Goal: Task Accomplishment & Management: Complete application form

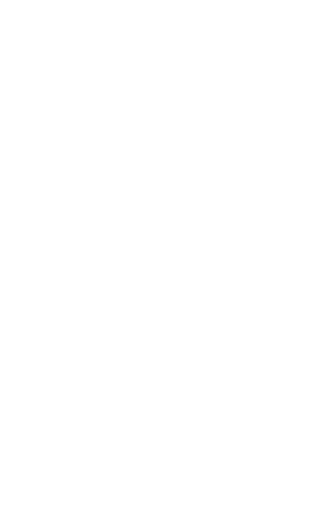
click at [170, 275] on div "Dynamic Content Wrapper" at bounding box center [168, 262] width 336 height 525
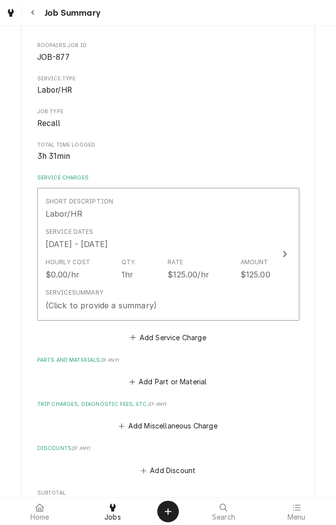
scroll to position [91, 0]
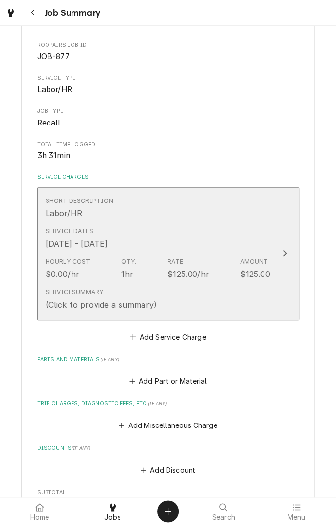
click at [170, 302] on div "Service Summary (Click to provide a summary)" at bounding box center [158, 299] width 225 height 30
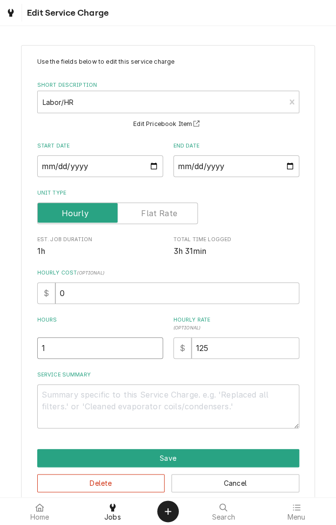
click at [100, 352] on input "1" at bounding box center [100, 348] width 126 height 22
type textarea "x"
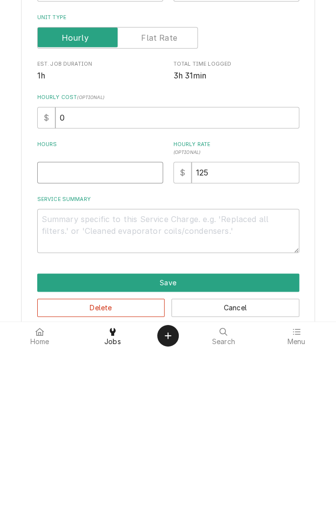
type textarea "x"
type input "2"
type textarea "x"
type input "2"
click at [213, 397] on textarea "Service Summary" at bounding box center [168, 406] width 262 height 44
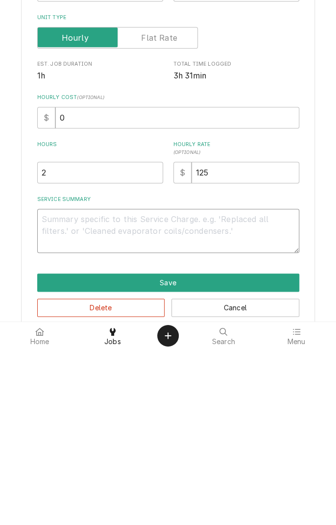
type textarea "x"
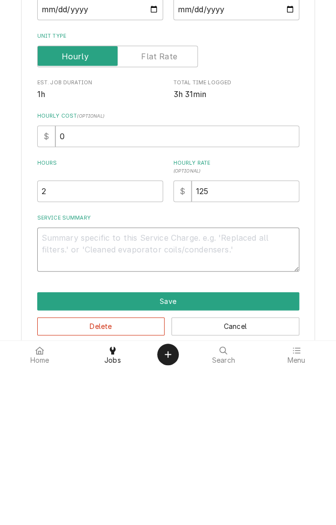
type textarea "W"
type textarea "x"
type textarea "W"
type textarea "x"
type textarea "W h"
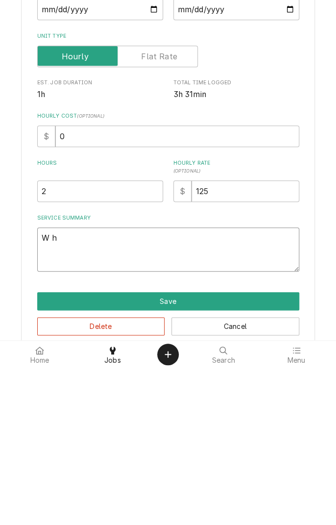
type textarea "x"
type textarea "W ho"
type textarea "x"
type textarea "W hou"
type textarea "x"
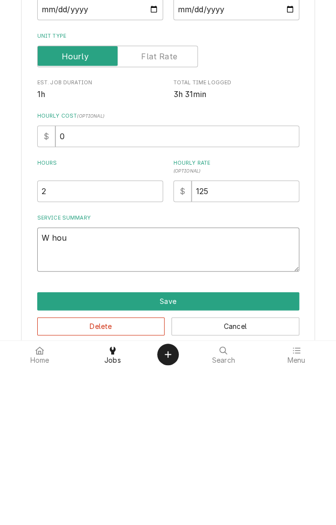
type textarea "W hour"
type textarea "x"
type textarea "W hour"
type textarea "x"
type textarea "W hou"
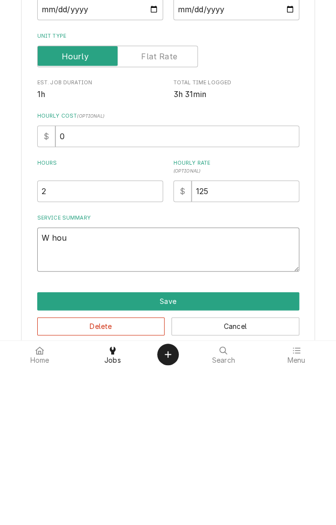
type textarea "x"
type textarea "W ho"
type textarea "x"
type textarea "W h"
type textarea "x"
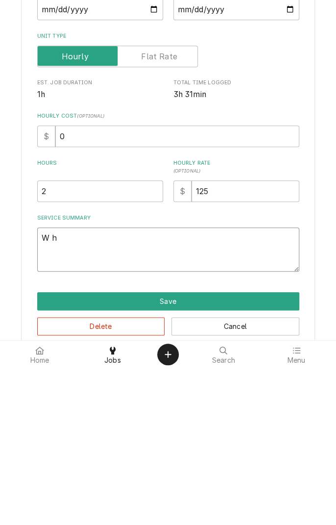
type textarea "W"
type textarea "x"
type textarea "W"
type textarea "x"
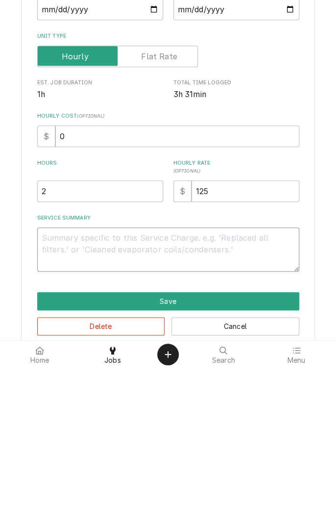
type textarea "2"
type textarea "x"
type textarea "2"
type textarea "x"
type textarea "2"
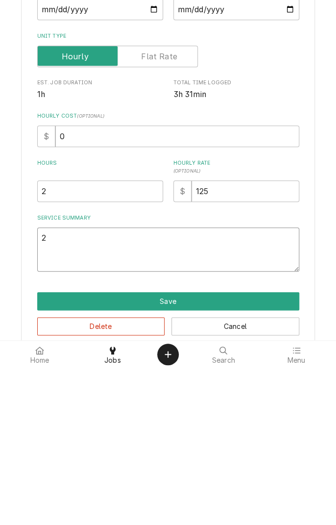
type textarea "x"
type textarea "R"
type textarea "x"
type textarea "Re"
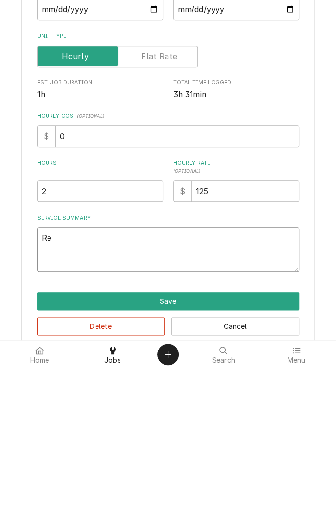
type textarea "x"
type textarea "Rep"
type textarea "x"
type textarea "Repl"
type textarea "x"
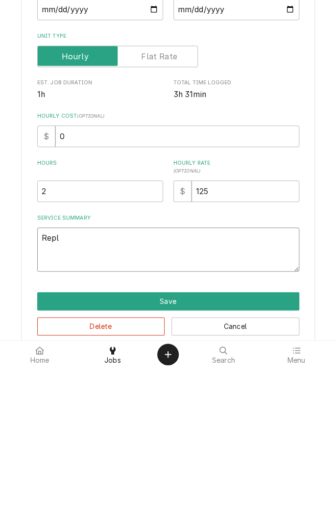
type textarea "Repla"
type textarea "x"
type textarea "Replac"
type textarea "x"
type textarea "Replace"
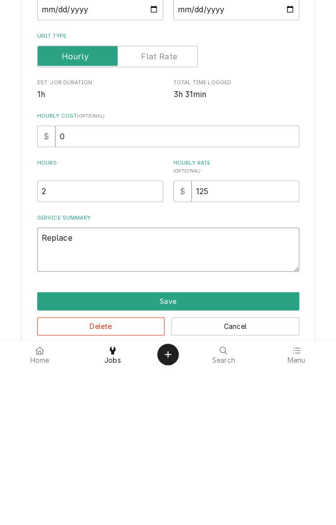
type textarea "x"
type textarea "Replaced"
type textarea "x"
type textarea "Replaced"
type textarea "x"
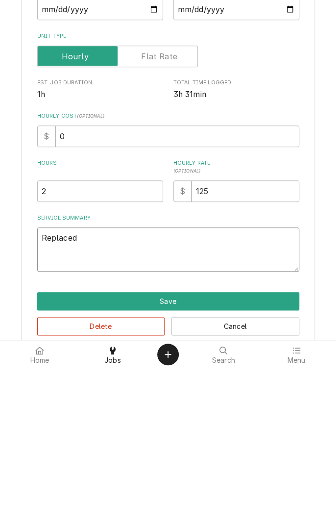
type textarea "Replaced o"
type textarea "x"
type textarea "Replaced ol"
type textarea "x"
type textarea "Replaced old"
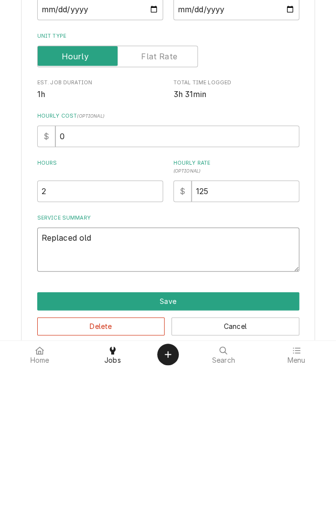
type textarea "x"
type textarea "Replaced old"
type textarea "x"
type textarea "Replaced old c"
type textarea "x"
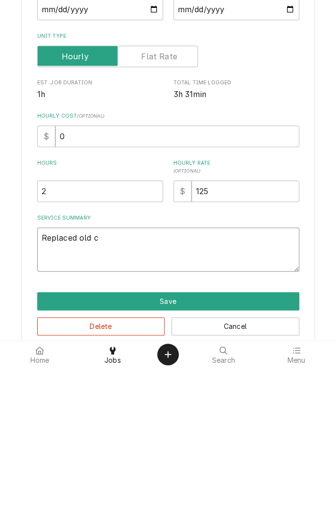
type textarea "Replaced old co"
type textarea "x"
type textarea "Replaced old con"
type textarea "x"
type textarea "Replaced old cont"
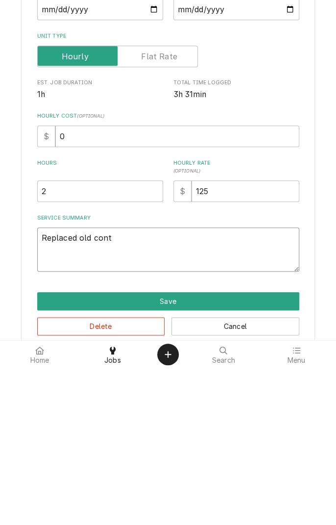
type textarea "x"
type textarea "Replaced old controller"
type textarea "x"
type textarea "Replaced old controller w"
type textarea "x"
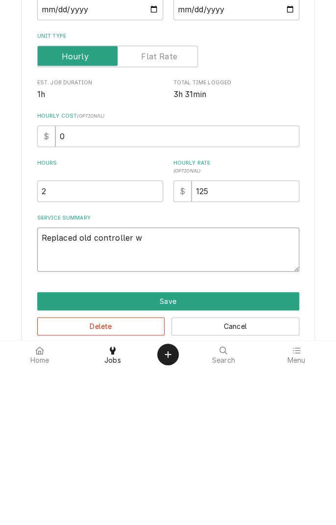
type textarea "Replaced old controller wi"
type textarea "x"
type textarea "Replaced old controller wit"
type textarea "x"
type textarea "Replaced old controller with"
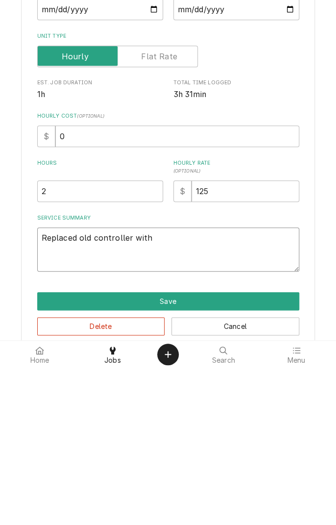
type textarea "x"
type textarea "Replaced old controller with"
type textarea "x"
type textarea "Replaced old controller with n"
type textarea "x"
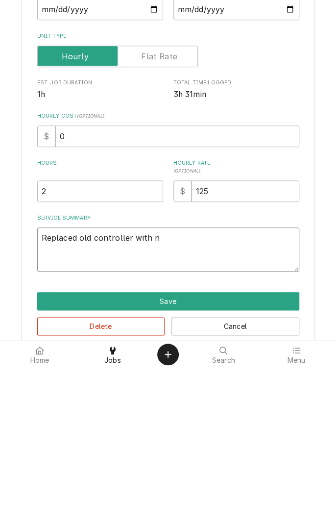
type textarea "Replaced old controller with ne"
type textarea "x"
type textarea "Replaced old controller with new"
type textarea "x"
type textarea "Replaced old controller with new"
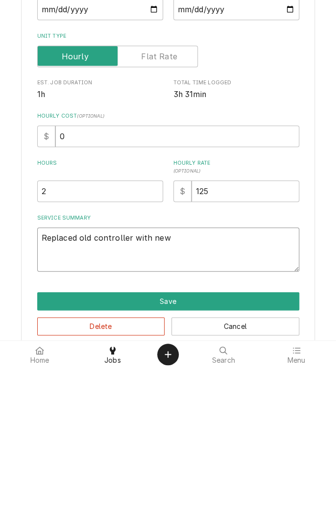
type textarea "x"
type textarea "Replaced old controller with new"
type textarea "x"
type textarea "Replaced old controller with new."
type textarea "x"
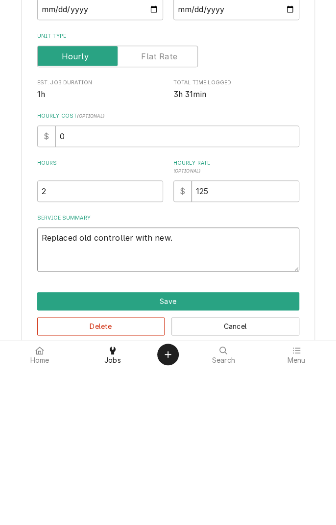
type textarea "Replaced old controller with new."
type textarea "x"
type textarea "Replaced old controller with new. W"
type textarea "x"
type textarea "Replaced old controller with new. Wa"
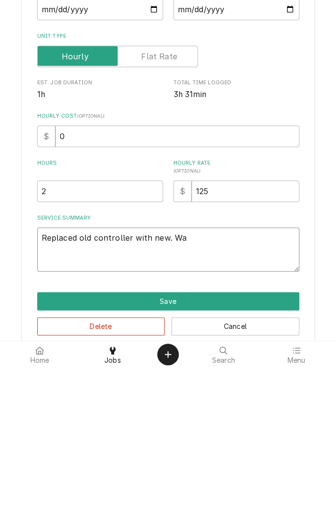
type textarea "x"
type textarea "Replaced old controller with new. Wat"
type textarea "x"
type textarea "Replaced old controller with new. Watc"
type textarea "x"
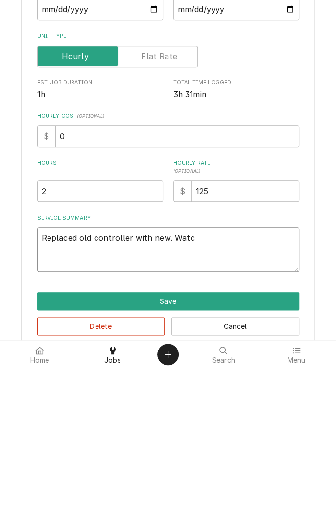
type textarea "Replaced old controller with new. Watch"
type textarea "x"
type textarea "Replaced old controller with new. Watche"
type textarea "x"
type textarea "Replaced old controller with new. Watched"
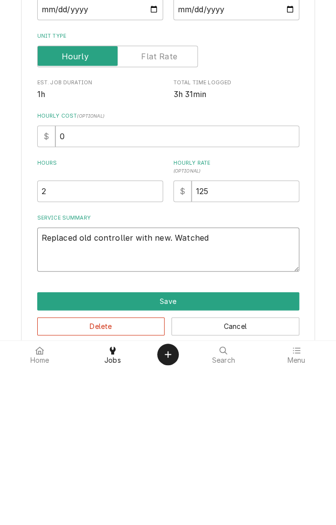
type textarea "x"
type textarea "Replaced old controller with new. Watched"
type textarea "x"
type textarea "Replaced old controller with new. Watched t"
type textarea "x"
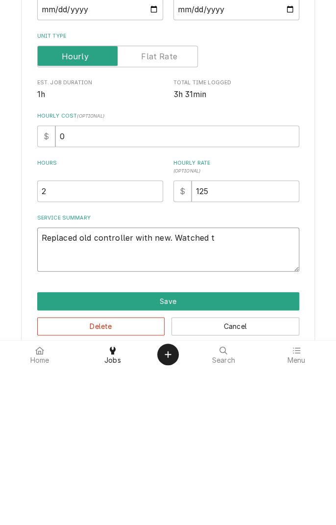
type textarea "Replaced old controller with new. Watched te"
type textarea "x"
type textarea "Replaced old controller with new. Watched tem"
type textarea "x"
type textarea "Replaced old controller with new. Watched temp"
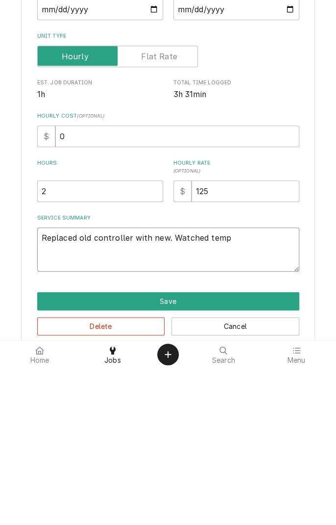
type textarea "x"
type textarea "Replaced old controller with new. Watched temp"
type textarea "x"
type textarea "Replaced old controller with new. Watched temp d"
type textarea "x"
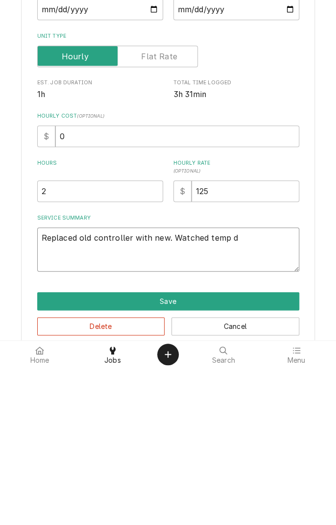
type textarea "Replaced old controller with new. Watched temp dr"
type textarea "x"
type textarea "Replaced old controller with new. Watched temp dro"
type textarea "x"
type textarea "Replaced old controller with new. Watched temp drop"
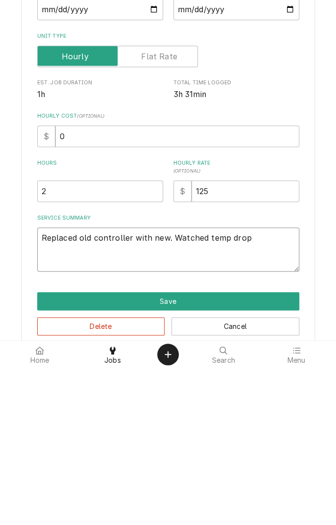
type textarea "x"
type textarea "Replaced old controller with new. Watched temp drop"
type textarea "x"
type textarea "Replaced old controller with new. Watched temp drop f"
type textarea "x"
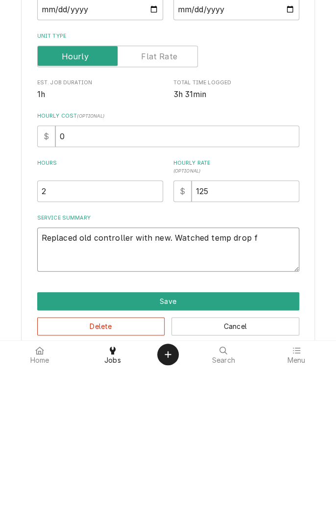
type textarea "Replaced old controller with new. Watched temp drop fr"
type textarea "x"
type textarea "Replaced old controller with new. Watched temp drop fro"
type textarea "x"
type textarea "Replaced old controller with new. Watched temp drop from"
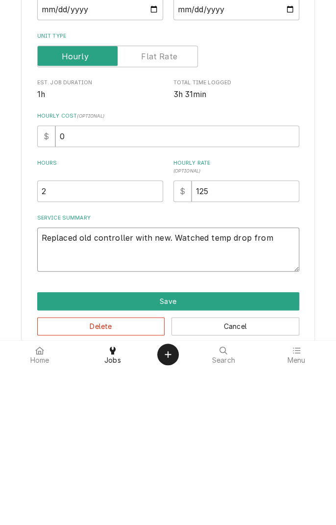
type textarea "x"
type textarea "Replaced old controller with new. Watched temp drop from"
type textarea "x"
type textarea "Replaced old controller with new. Watched temp drop from 7"
type textarea "x"
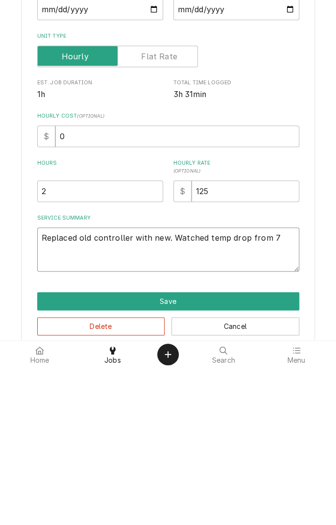
type textarea "Replaced old controller with new. Watched temp drop from 78"
type textarea "x"
type textarea "Replaced old controller with new. Watched temp drop from 78"
type textarea "x"
type textarea "Replaced old controller with new. Watched temp drop from 78 t"
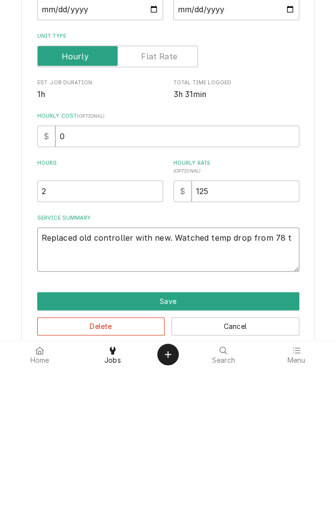
type textarea "x"
type textarea "Replaced old controller with new. Watched temp drop from 78 to"
type textarea "x"
type textarea "Replaced old controller with new. Watched temp drop from 78 to"
type textarea "x"
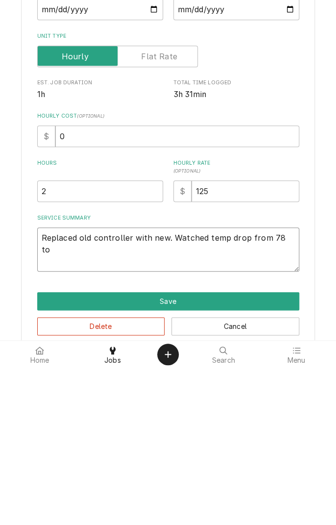
type textarea "Replaced old controller with new. Watched temp drop from 78 to 4"
type textarea "x"
type textarea "Replaced old controller with new. Watched temp drop from 78 to 49"
type textarea "x"
type textarea "Replaced old controller with new. Watched temp drop from 78 to 49"
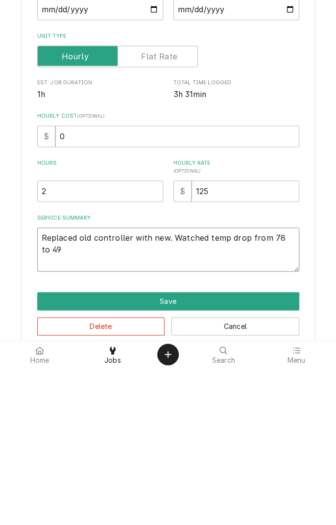
type textarea "x"
type textarea "Replaced old controller with new. Watched temp drop from 78 to 49"
type textarea "x"
type textarea "Replaced old controller with new. Watched temp drop from 78 to 49."
type textarea "x"
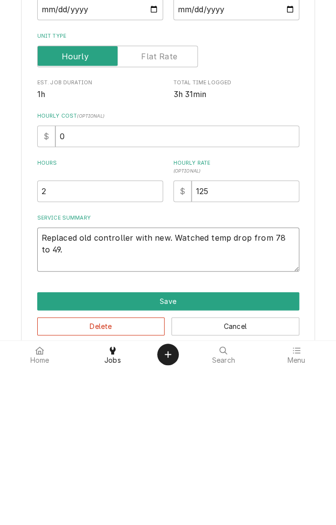
type textarea "Replaced old controller with new. Watched temp drop from 78 to 49."
type textarea "x"
type textarea "Replaced old controller with new. Watched temp drop from 78 to 49. 2"
type textarea "x"
type textarea "Replaced old controller with new. Watched temp drop from 78 to 49. 2"
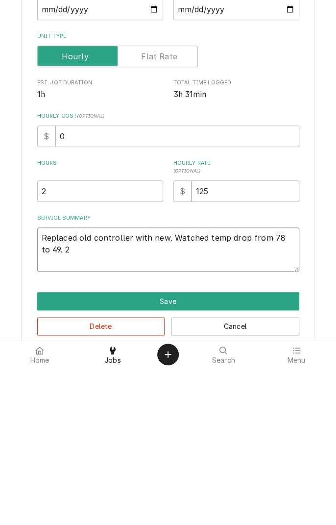
type textarea "x"
type textarea "Replaced old controller with new. Watched temp drop from 78 to 49. 2 h"
type textarea "x"
type textarea "Replaced old controller with new. Watched temp drop from 78 to 49. 2 ho"
type textarea "x"
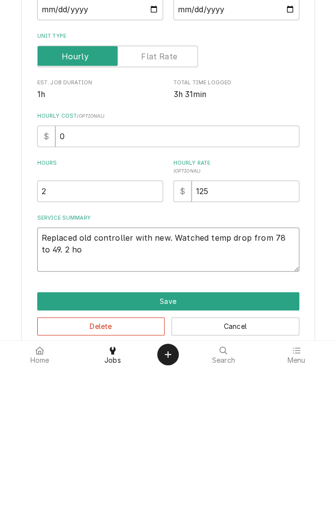
type textarea "Replaced old controller with new. Watched temp drop from 78 to 49. 2 hou"
type textarea "x"
type textarea "Replaced old controller with new. Watched temp drop from 78 to 49. 2 hours"
type textarea "x"
type textarea "Replaced old controller with new. Watched temp drop from 78 to 49. 2 hours a"
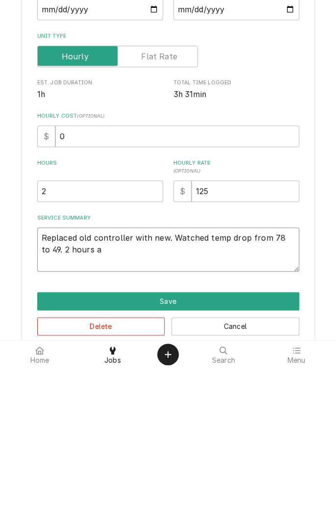
type textarea "x"
type textarea "Replaced old controller with new. Watched temp drop from 78 to 49. 2 hours an"
type textarea "x"
type textarea "Replaced old controller with new. Watched temp drop from 78 to 49. 2 hours and"
type textarea "x"
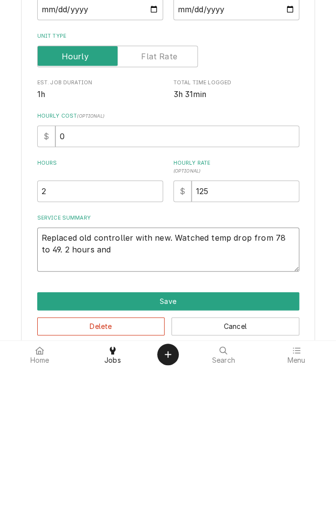
type textarea "Replaced old controller with new. Watched temp drop from 78 to 49. 2 hours and"
type textarea "x"
type textarea "Replaced old controller with new. Watched temp drop from 78 to 49. 2 hours and 2"
type textarea "x"
type textarea "Replaced old controller with new. Watched temp drop from 78 to 49. 2 hours and 2"
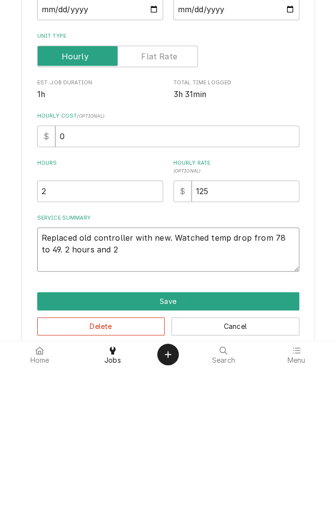
type textarea "x"
type textarea "Replaced old controller with new. Watched temp drop from 78 to 49. 2 hours and …"
type textarea "x"
type textarea "Replaced old controller with new. Watched temp drop from 78 to 49. 2 hours and …"
type textarea "x"
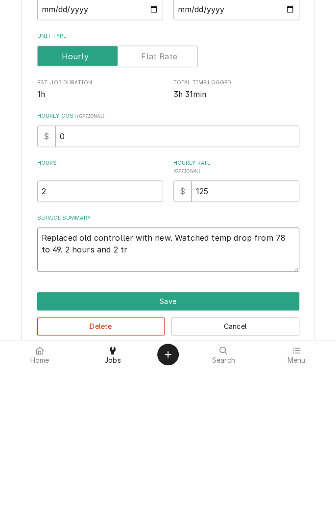
type textarea "Replaced old controller with new. Watched temp drop from 78 to 49. 2 hours and …"
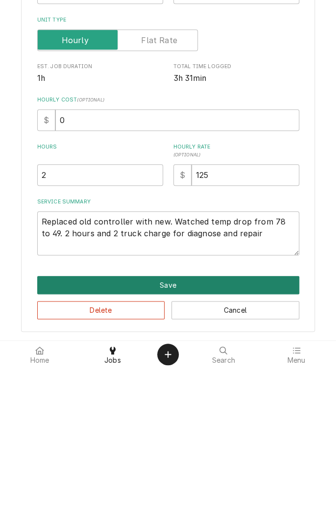
click at [267, 442] on button "Save" at bounding box center [168, 441] width 262 height 18
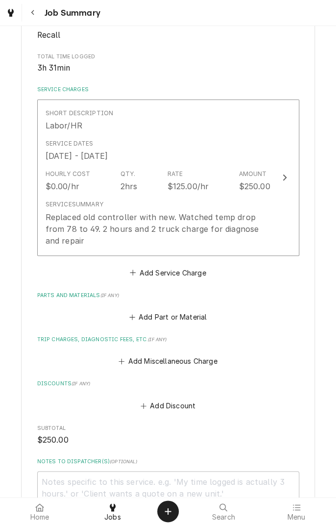
scroll to position [181, 0]
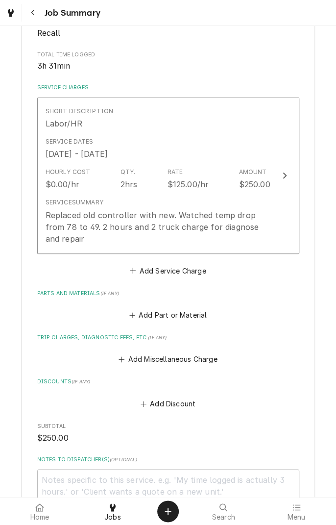
click at [191, 320] on button "Add Part or Material" at bounding box center [167, 315] width 81 height 14
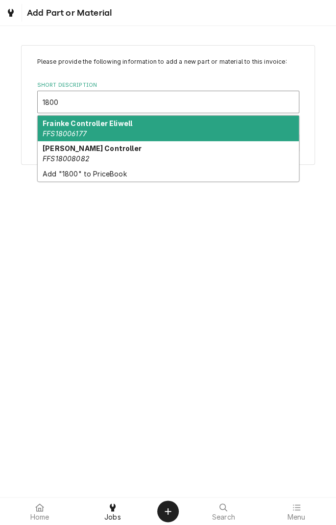
click at [168, 126] on div "Frainke Controller Eliwell FFS18006177" at bounding box center [168, 128] width 261 height 25
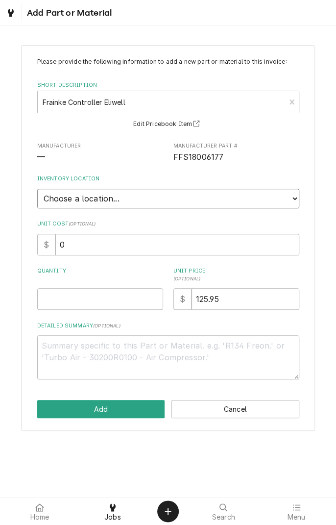
click at [254, 195] on select "Choose a location... Gino's Truck Jason's Truck Skips Service Warehouse" at bounding box center [168, 199] width 262 height 20
click at [37, 189] on select "Choose a location... Gino's Truck Jason's Truck Skips Service Warehouse" at bounding box center [168, 199] width 262 height 20
click at [114, 301] on input "Quantity" at bounding box center [100, 299] width 126 height 22
click at [185, 350] on textarea "Detailed Summary ( optional )" at bounding box center [168, 357] width 262 height 44
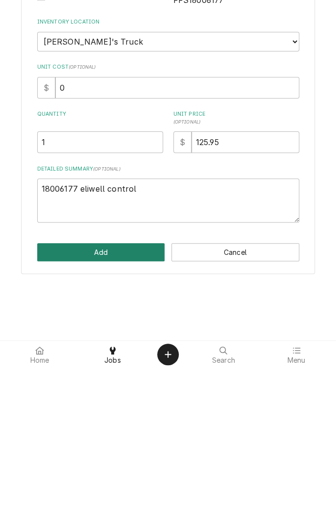
click at [119, 410] on button "Add" at bounding box center [101, 409] width 128 height 18
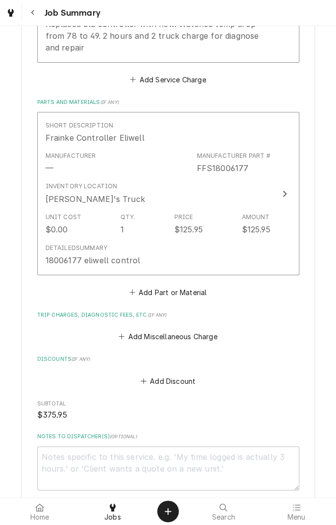
scroll to position [374, 0]
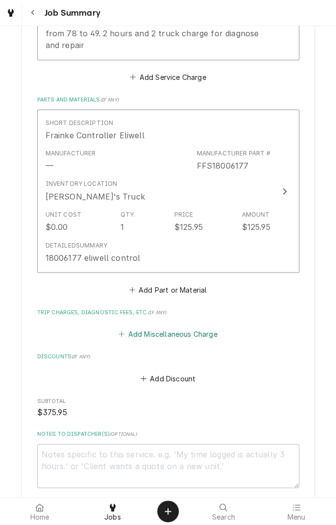
click at [200, 332] on button "Add Miscellaneous Charge" at bounding box center [168, 334] width 102 height 14
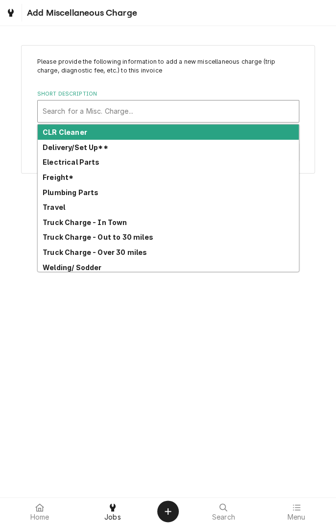
click at [117, 221] on strong "Truck Charge - In Town" at bounding box center [85, 222] width 85 height 8
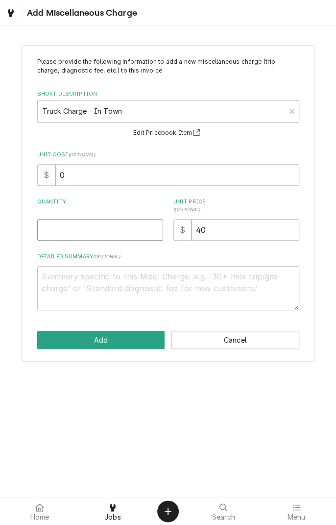
click at [92, 232] on input "Quantity" at bounding box center [100, 230] width 126 height 22
click at [175, 291] on textarea "Detailed Summary ( optional )" at bounding box center [168, 288] width 262 height 44
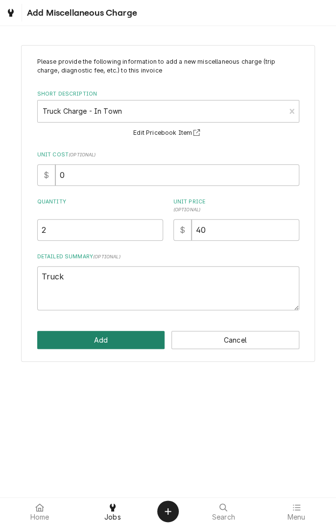
click at [119, 334] on button "Add" at bounding box center [101, 340] width 128 height 18
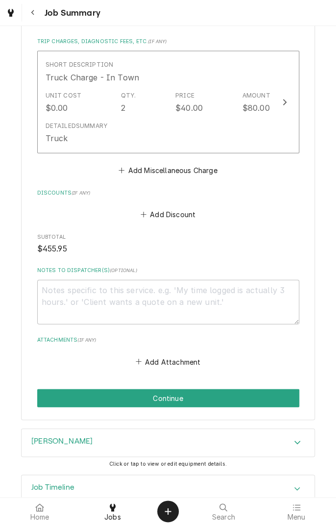
scroll to position [668, 0]
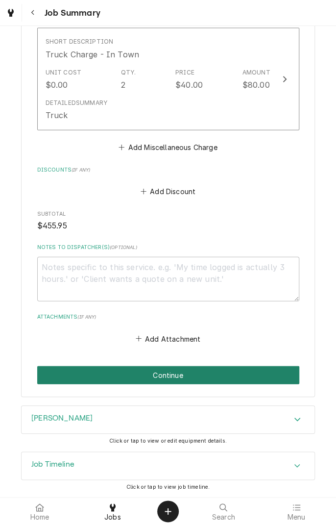
click at [242, 370] on button "Continue" at bounding box center [168, 375] width 262 height 18
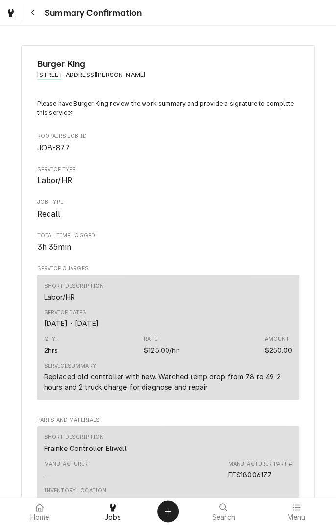
click at [38, 15] on button "Navigate back" at bounding box center [33, 13] width 18 height 18
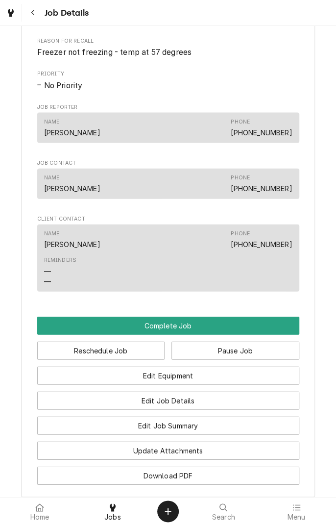
scroll to position [813, 0]
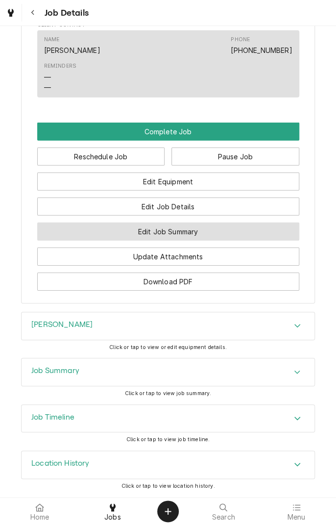
click at [250, 233] on button "Edit Job Summary" at bounding box center [168, 231] width 262 height 18
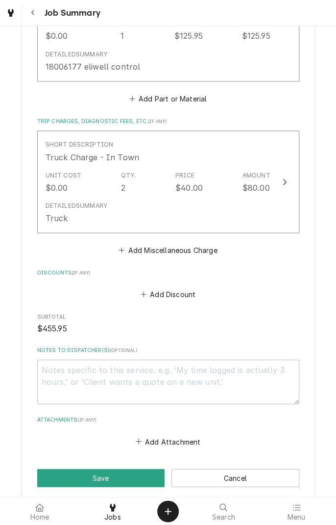
scroll to position [570, 0]
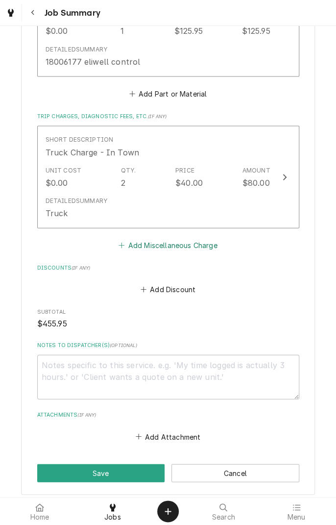
click at [213, 246] on button "Add Miscellaneous Charge" at bounding box center [168, 245] width 102 height 14
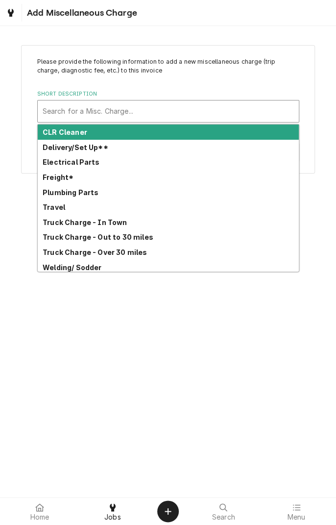
click at [67, 180] on strong "Freight*" at bounding box center [58, 177] width 31 height 8
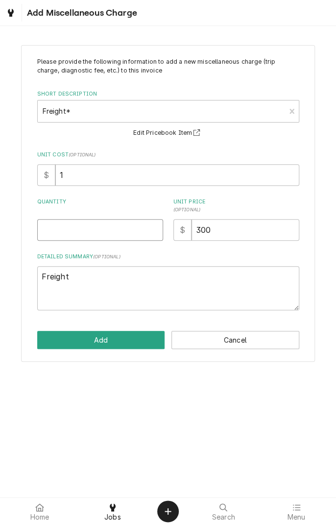
click at [112, 228] on input "Quantity" at bounding box center [100, 230] width 126 height 22
type textarea "x"
type input "1"
type textarea "x"
type input "1"
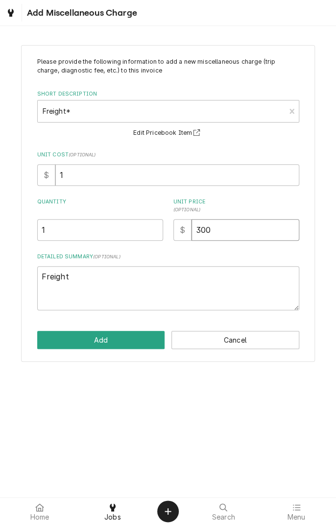
click at [254, 224] on input "300" at bounding box center [245, 230] width 108 height 22
type textarea "x"
type input "30"
type textarea "x"
type input "3"
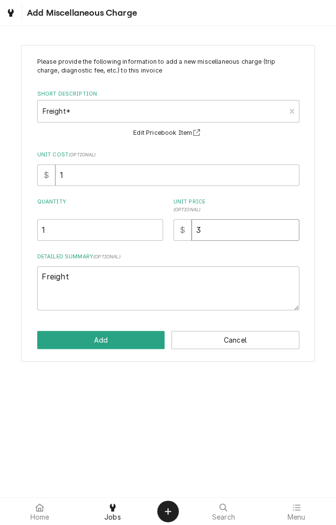
type textarea "x"
type input "2"
type textarea "x"
type input "25"
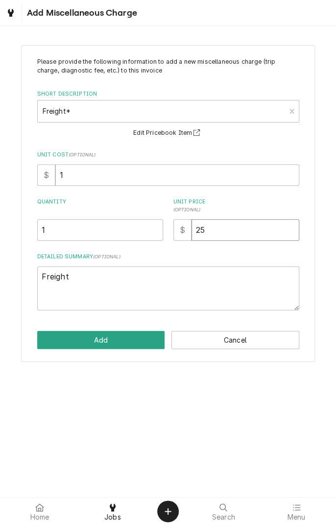
type textarea "x"
type input "25.0"
type textarea "x"
type input "25.00"
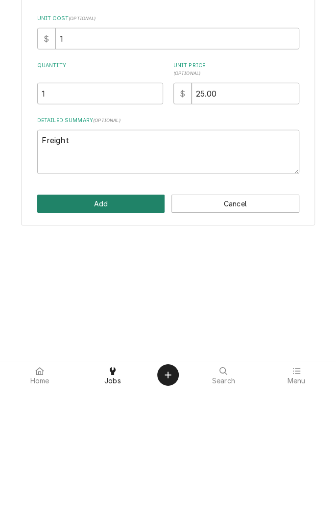
click at [129, 343] on button "Add" at bounding box center [101, 340] width 128 height 18
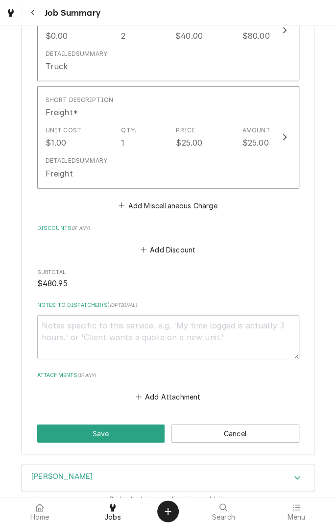
scroll to position [775, 0]
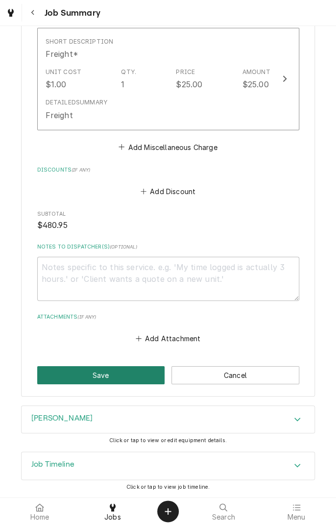
click at [134, 370] on button "Save" at bounding box center [101, 375] width 128 height 18
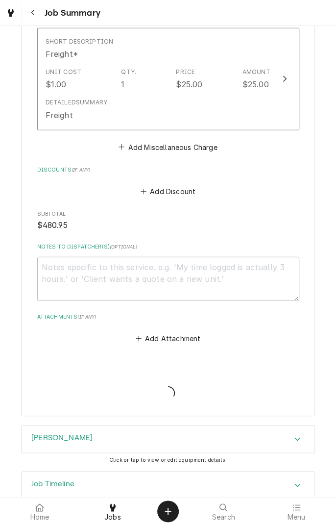
type textarea "x"
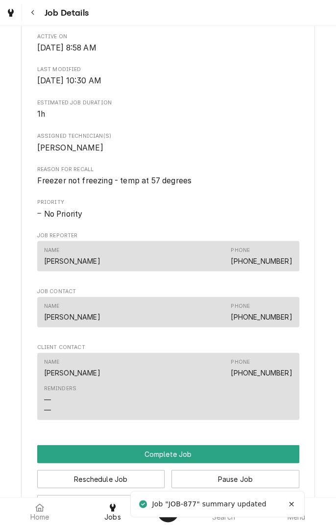
scroll to position [481, 0]
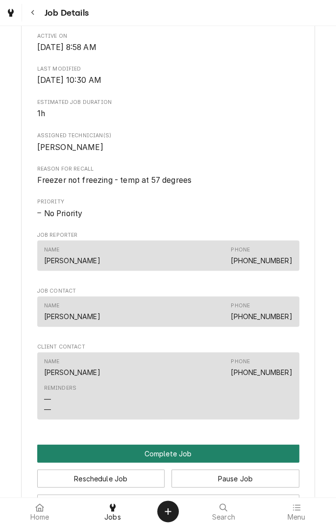
click at [191, 460] on button "Complete Job" at bounding box center [168, 453] width 262 height 18
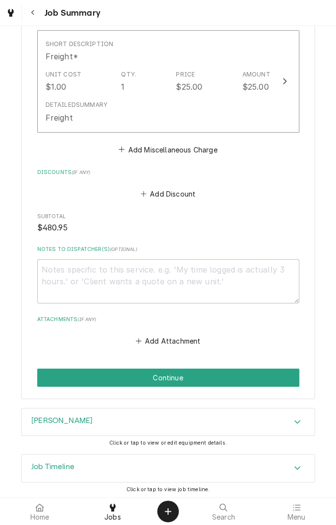
scroll to position [775, 0]
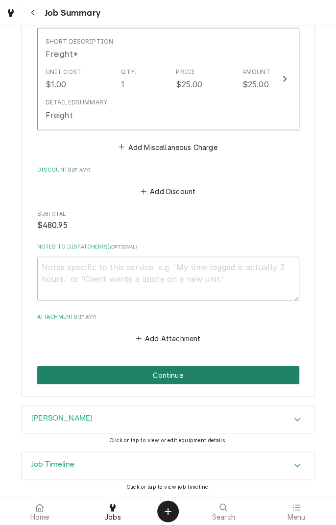
click at [199, 373] on button "Continue" at bounding box center [168, 375] width 262 height 18
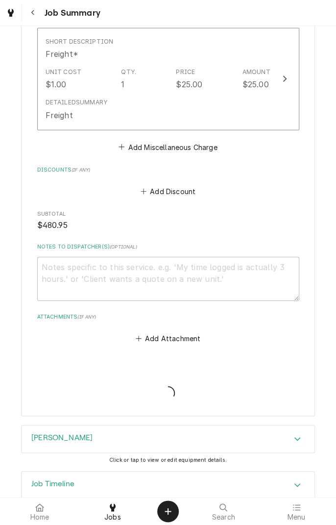
type textarea "x"
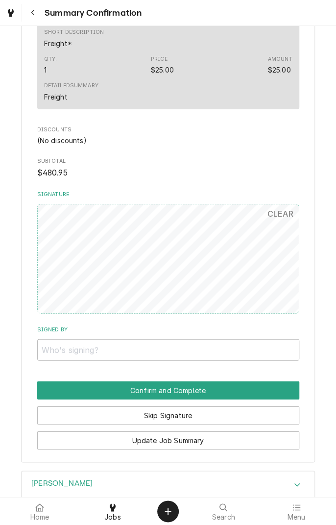
scroll to position [659, 0]
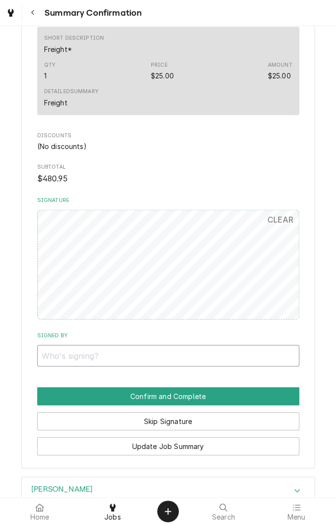
click at [99, 355] on input "Signed By" at bounding box center [168, 356] width 262 height 22
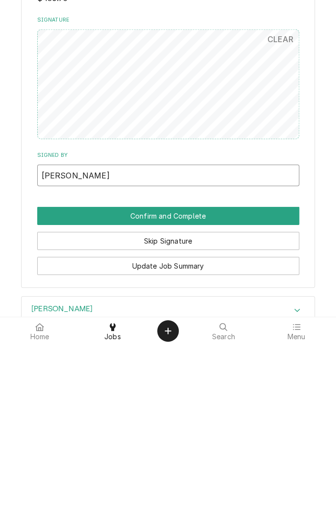
type input "[PERSON_NAME]"
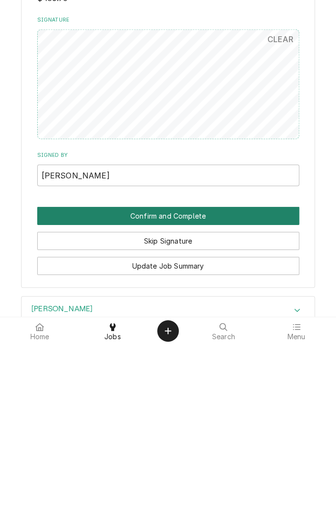
click at [269, 394] on button "Confirm and Complete" at bounding box center [168, 396] width 262 height 18
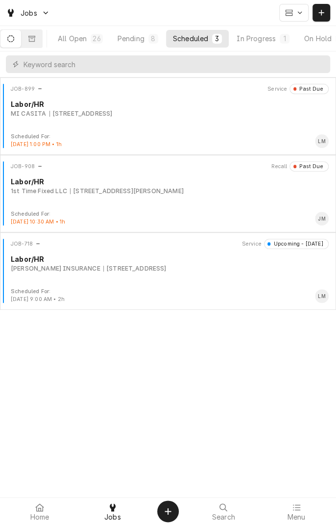
click at [260, 200] on div "JOB-908 Recall Past Due Labor/HR 1st Time Fixed LLC 7601 N Navarro St, Victoria…" at bounding box center [168, 185] width 328 height 49
click at [244, 195] on div "JOB-908 Recall Past Due Labor/HR 1st Time Fixed LLC 7601 N Navarro St, Victoria…" at bounding box center [168, 185] width 328 height 49
click at [182, 191] on div "1st Time Fixed LLC 7601 N Navarro St, Victoria, TX 77904" at bounding box center [170, 191] width 318 height 9
click at [179, 211] on div "Scheduled For: Sep 10th, 2025 - 10:30 AM • 1h JM" at bounding box center [168, 218] width 328 height 16
click at [262, 195] on div "JOB-908 Recall Past Due Labor/HR 1st Time Fixed LLC [STREET_ADDRESS][PERSON_NAM…" at bounding box center [168, 185] width 328 height 49
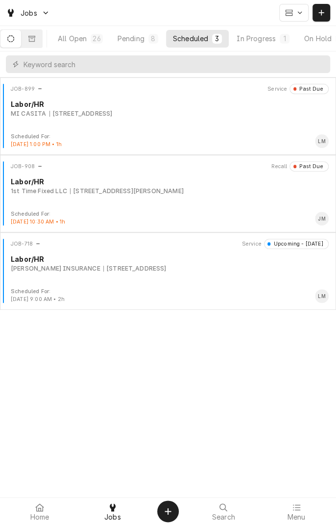
click at [260, 203] on div "JOB-908 Recall Past Due Labor/HR 1st Time Fixed LLC 7601 N Navarro St, Victoria…" at bounding box center [168, 185] width 328 height 49
click at [81, 38] on div "All Open" at bounding box center [72, 38] width 29 height 10
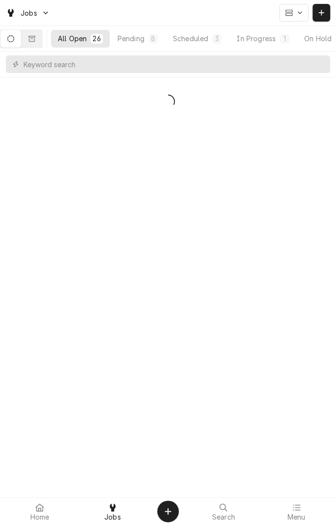
click at [202, 38] on div "Scheduled" at bounding box center [190, 38] width 35 height 10
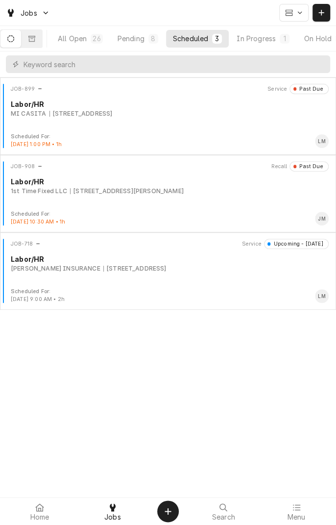
click at [222, 195] on div "JOB-908 Recall Past Due Labor/HR 1st Time Fixed LLC 7601 N Navarro St, Victoria…" at bounding box center [168, 185] width 328 height 49
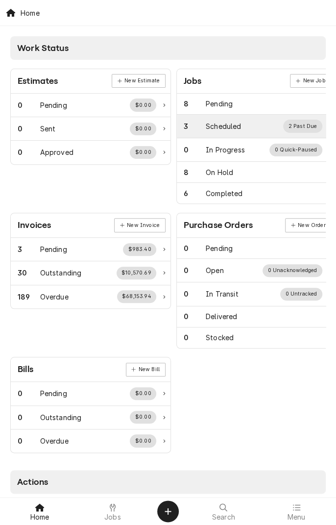
click at [240, 125] on div "Scheduled" at bounding box center [223, 126] width 35 height 10
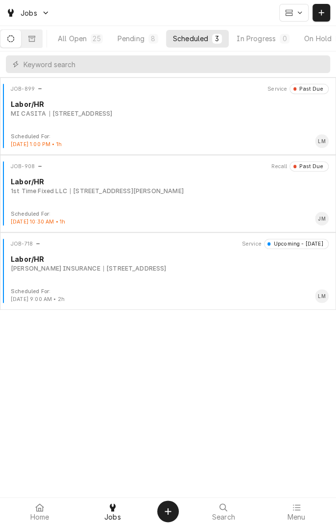
click at [168, 184] on div "Labor/HR" at bounding box center [170, 181] width 318 height 10
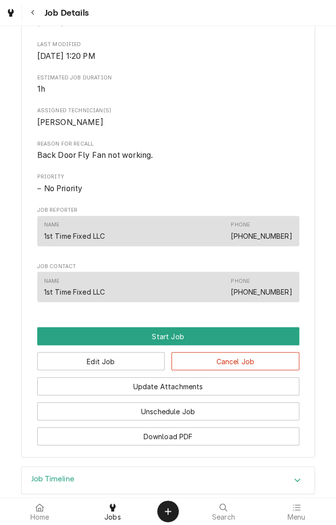
scroll to position [459, 0]
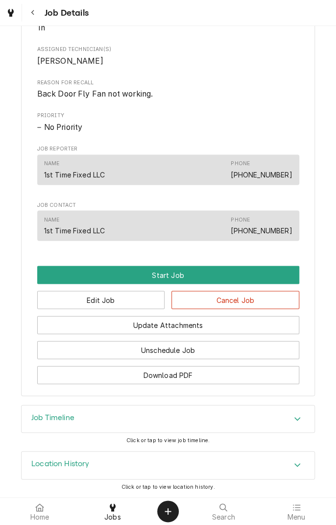
click at [300, 420] on icon "Accordion Header" at bounding box center [297, 418] width 7 height 8
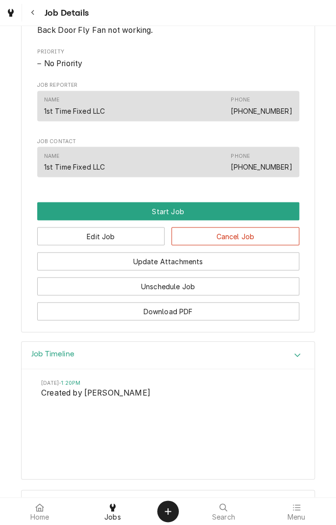
scroll to position [561, 0]
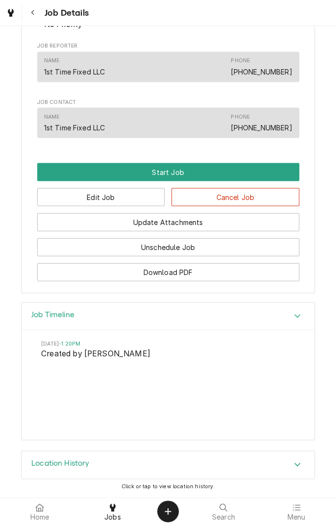
click at [298, 468] on icon "Accordion Header" at bounding box center [297, 464] width 7 height 8
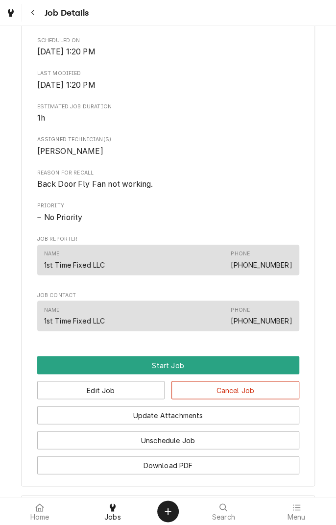
scroll to position [361, 0]
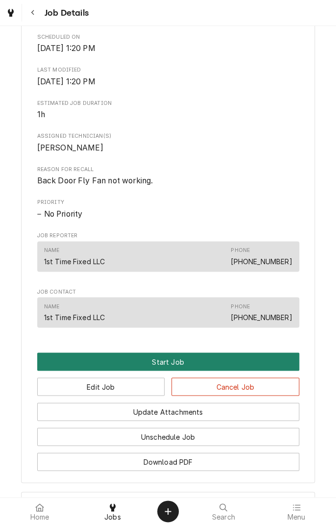
click at [206, 370] on button "Start Job" at bounding box center [168, 361] width 262 height 18
click at [245, 370] on button "Start Job" at bounding box center [168, 361] width 262 height 18
click at [176, 368] on button "Start Job" at bounding box center [168, 361] width 262 height 18
click at [184, 370] on button "Start Job" at bounding box center [168, 361] width 262 height 18
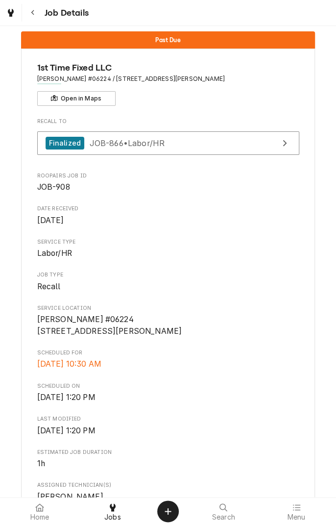
scroll to position [0, 0]
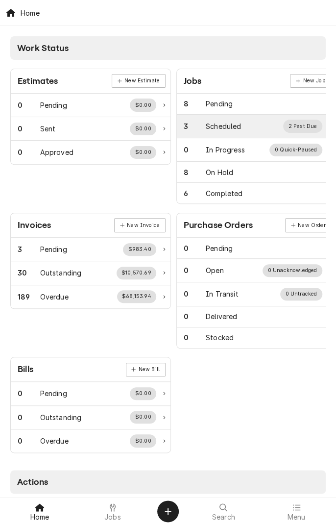
click at [226, 123] on div "Scheduled" at bounding box center [223, 126] width 35 height 10
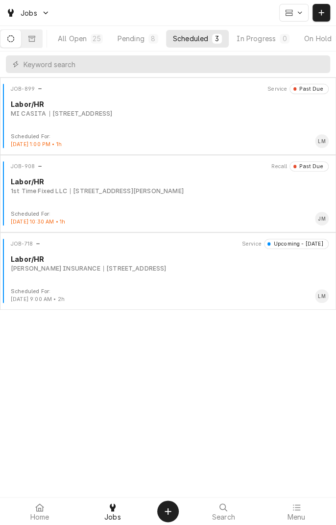
click at [55, 205] on div "JOB-908 Recall Past Due Labor/HR 1st Time Fixed LLC [STREET_ADDRESS][PERSON_NAM…" at bounding box center [168, 185] width 328 height 49
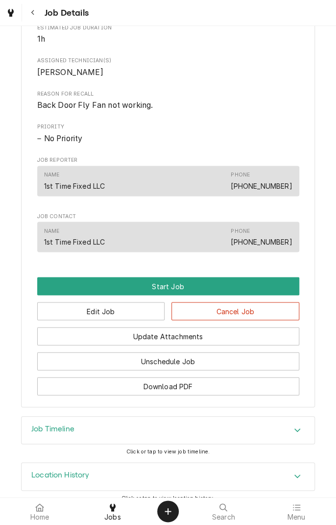
scroll to position [459, 0]
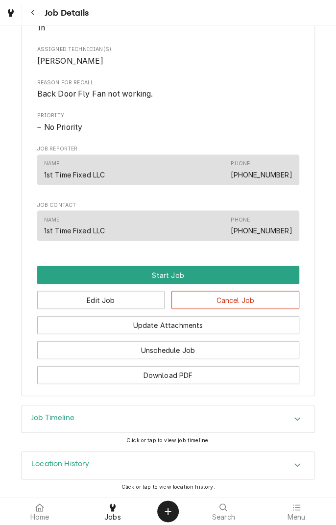
click at [218, 273] on button "Start Job" at bounding box center [168, 274] width 262 height 18
